Goal: Navigation & Orientation: Find specific page/section

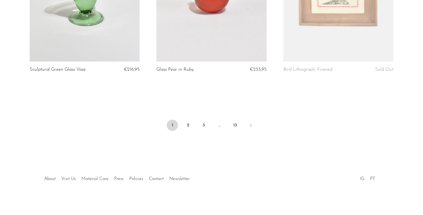
scroll to position [2115, 0]
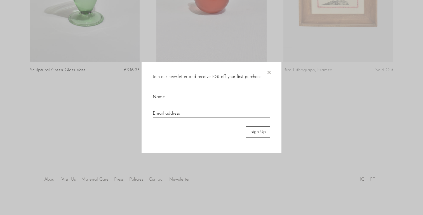
click at [268, 71] on span "×" at bounding box center [269, 71] width 6 height 18
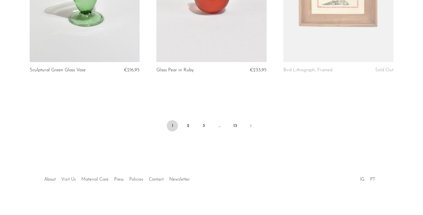
click at [62, 177] on link "Visit Us" at bounding box center [68, 179] width 15 height 4
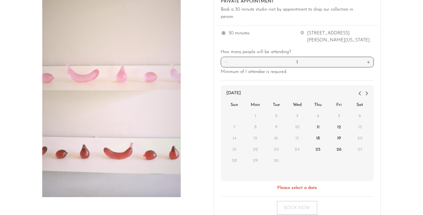
scroll to position [50, 0]
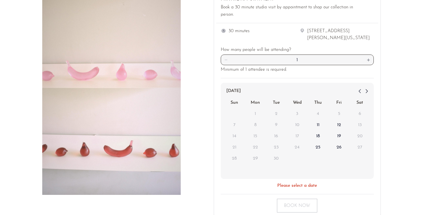
click at [367, 88] on icon at bounding box center [366, 91] width 7 height 7
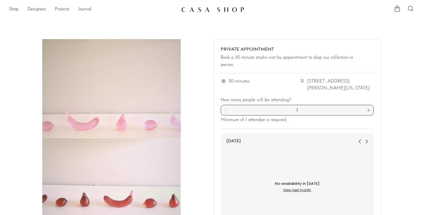
scroll to position [0, 0]
click at [17, 10] on link "Shop" at bounding box center [14, 9] width 10 height 7
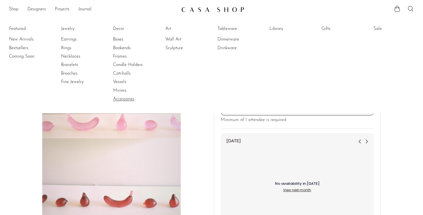
click at [136, 98] on link "Accessories" at bounding box center [134, 99] width 42 height 6
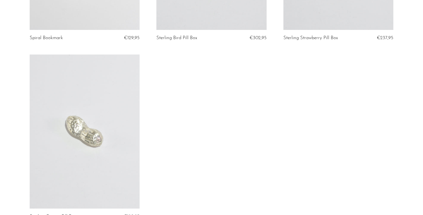
scroll to position [1791, 0]
